Goal: Information Seeking & Learning: Learn about a topic

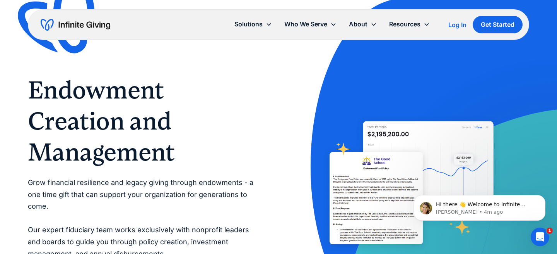
click at [101, 26] on img "home" at bounding box center [76, 25] width 70 height 12
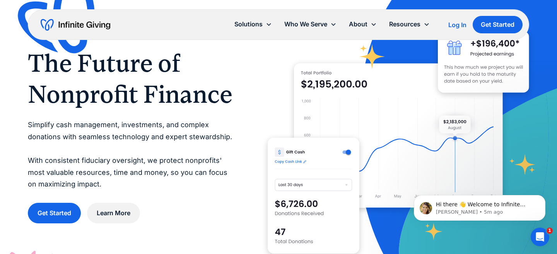
scroll to position [39, 0]
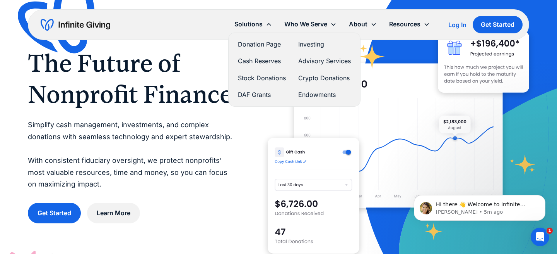
click at [256, 95] on link "DAF Grants" at bounding box center [262, 94] width 48 height 10
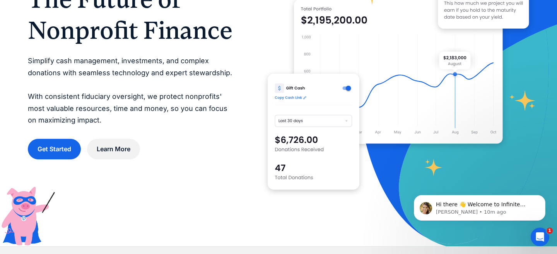
scroll to position [155, 0]
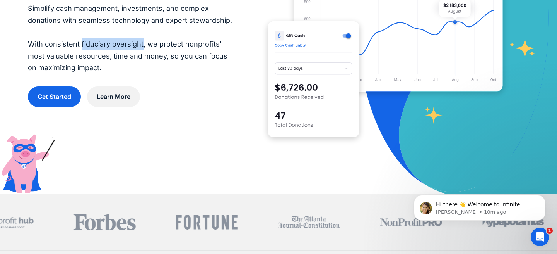
drag, startPoint x: 142, startPoint y: 44, endPoint x: 81, endPoint y: 45, distance: 61.6
click at [81, 45] on p "Simplify cash management, investments, and complex donations with seamless tech…" at bounding box center [132, 38] width 209 height 71
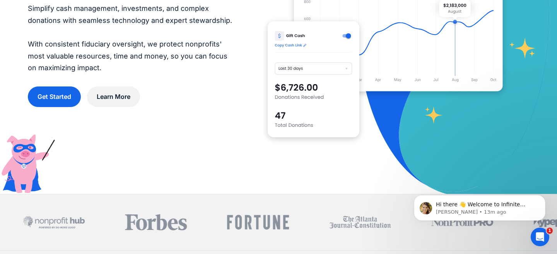
click at [203, 115] on div "The Future of Nonprofit Finance Simplify cash management, investments, and comp…" at bounding box center [279, 20] width 502 height 262
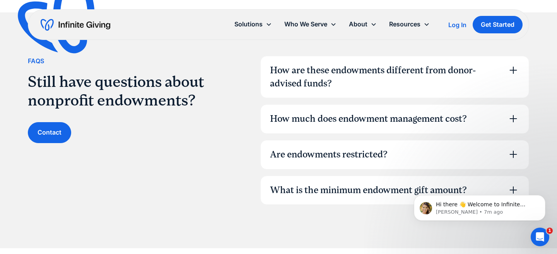
scroll to position [2245, 0]
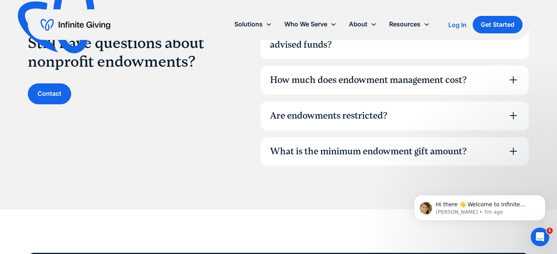
click at [302, 84] on div "How much does endowment management cost?" at bounding box center [368, 80] width 197 height 13
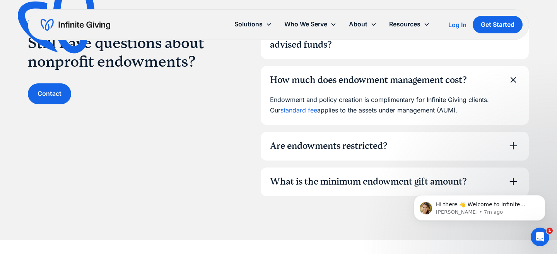
click at [297, 110] on link "standard fee" at bounding box center [299, 110] width 37 height 8
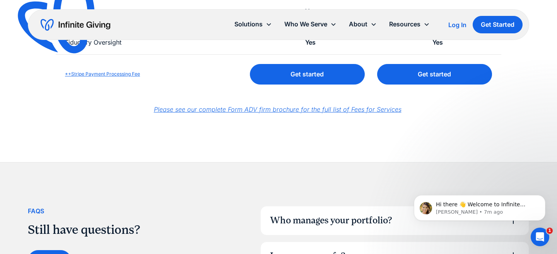
scroll to position [426, 0]
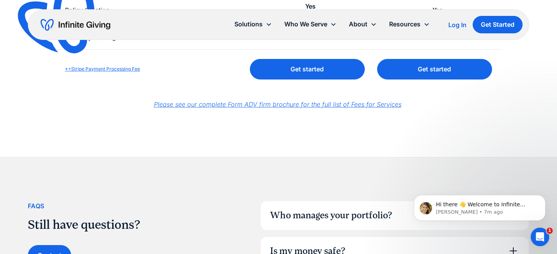
click at [286, 105] on em "Please see our complete Form ADV firm brochure for the full list of Fees for Se…" at bounding box center [278, 104] width 248 height 8
click at [250, 104] on em "Please see our complete Form ADV firm brochure for the full list of Fees for Se…" at bounding box center [278, 104] width 248 height 8
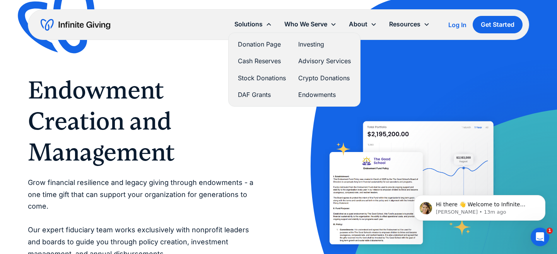
click at [312, 93] on link "Endowments" at bounding box center [324, 94] width 53 height 10
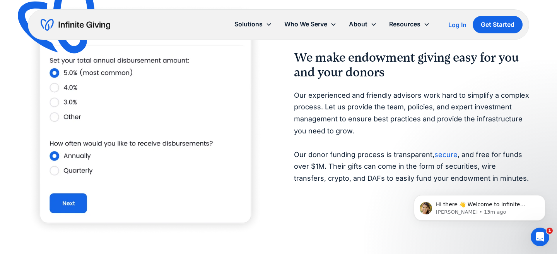
scroll to position [1393, 0]
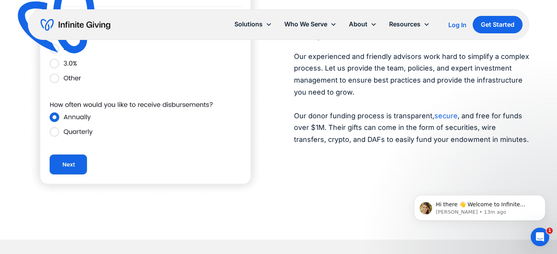
click at [383, 101] on p "Our experienced and friendly advisors work hard to simplify a complex process. …" at bounding box center [411, 98] width 235 height 95
click at [383, 98] on p "Our experienced and friendly advisors work hard to simplify a complex process. …" at bounding box center [411, 98] width 235 height 95
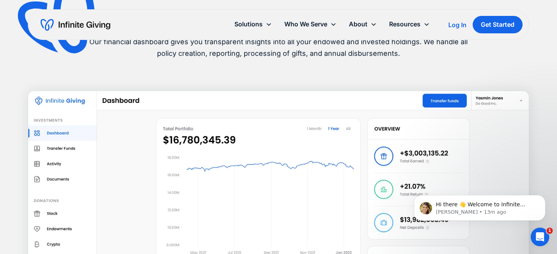
scroll to position [1626, 0]
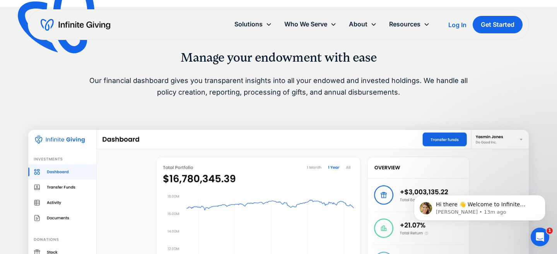
click at [360, 103] on div "Manage your endowment with ease Our financial dashboard gives you transparent i…" at bounding box center [279, 201] width 502 height 302
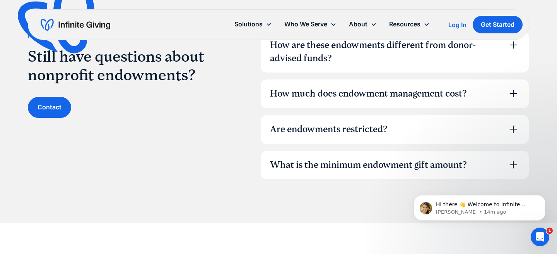
scroll to position [2245, 0]
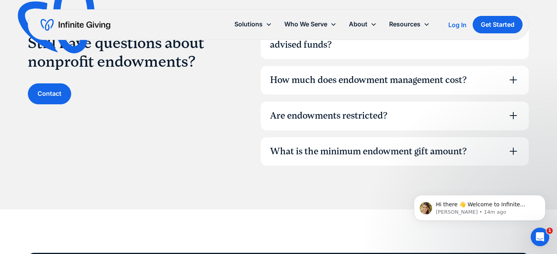
click at [430, 77] on div "How much does endowment management cost?" at bounding box center [368, 80] width 197 height 13
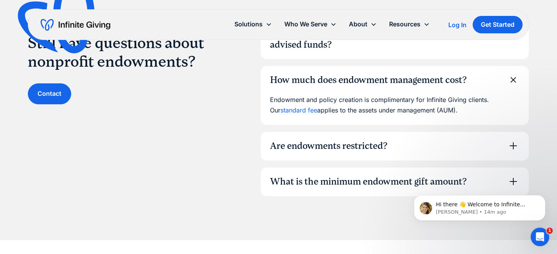
click at [297, 110] on link "standard fee" at bounding box center [299, 110] width 37 height 8
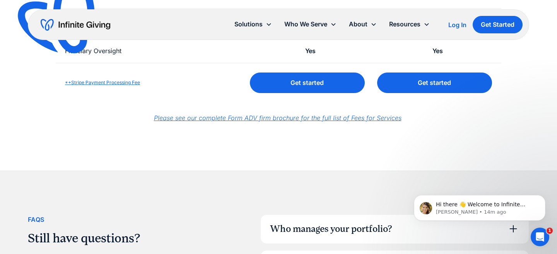
scroll to position [426, 0]
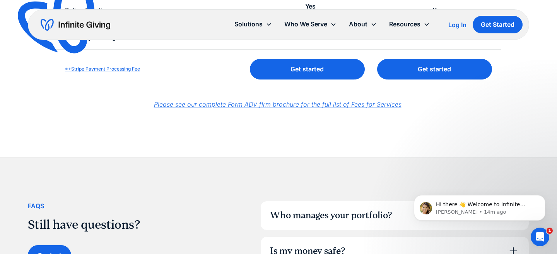
click at [281, 105] on em "Please see our complete Form ADV firm brochure for the full list of Fees for Se…" at bounding box center [278, 104] width 248 height 8
